Goal: Find specific page/section: Find specific page/section

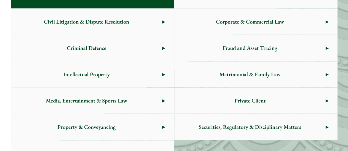
scroll to position [337, 0]
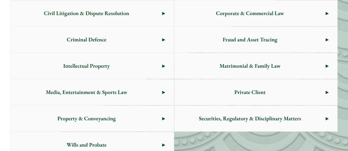
click at [196, 58] on span "Matrimonial & Family Law" at bounding box center [249, 66] width 151 height 26
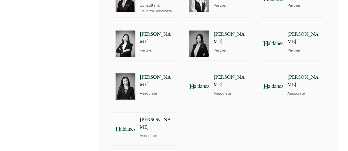
scroll to position [440, 0]
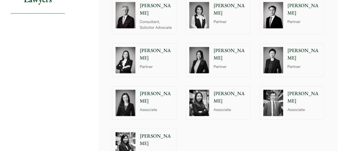
click at [156, 49] on p "[PERSON_NAME]" at bounding box center [156, 54] width 33 height 15
click at [222, 64] on p "Partner" at bounding box center [229, 67] width 33 height 6
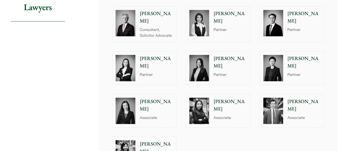
scroll to position [385, 0]
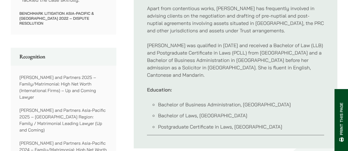
scroll to position [440, 0]
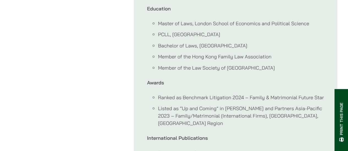
scroll to position [549, 0]
